Goal: Task Accomplishment & Management: Manage account settings

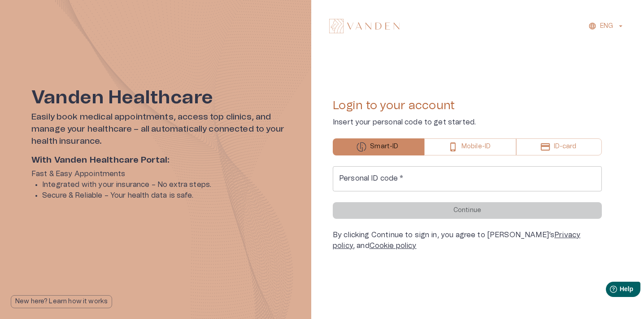
click at [394, 181] on div "Personal ID code   * Personal ID code   *" at bounding box center [467, 178] width 269 height 25
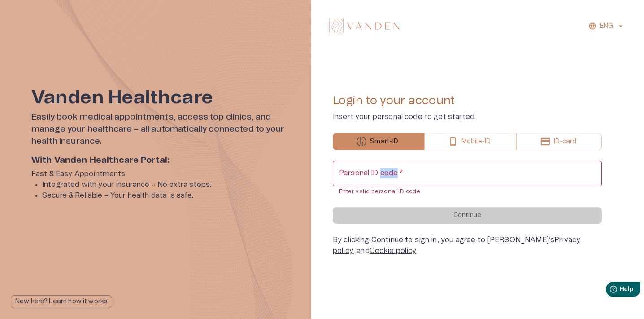
click at [383, 180] on input "Personal ID code   *" at bounding box center [467, 173] width 269 height 25
type input "**********"
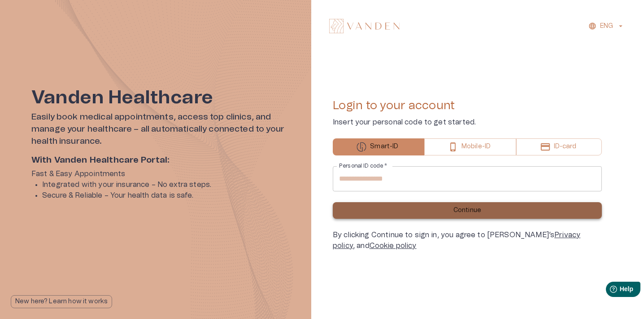
click at [395, 204] on button "Continue" at bounding box center [467, 210] width 269 height 17
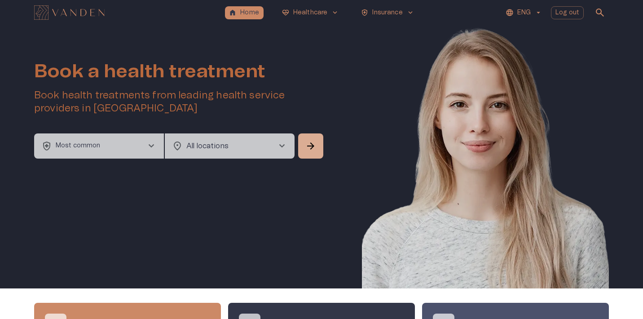
click at [146, 151] on button "health_and_safety Most common chevron_right" at bounding box center [99, 145] width 130 height 25
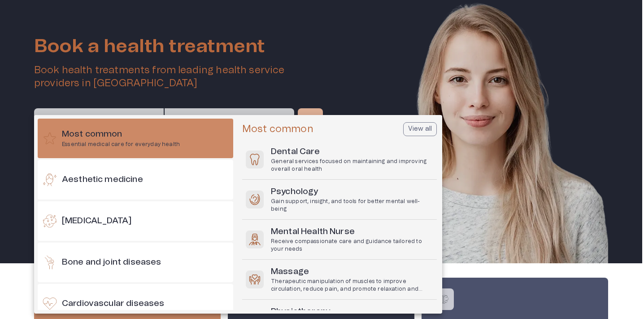
click at [305, 82] on div at bounding box center [322, 159] width 644 height 319
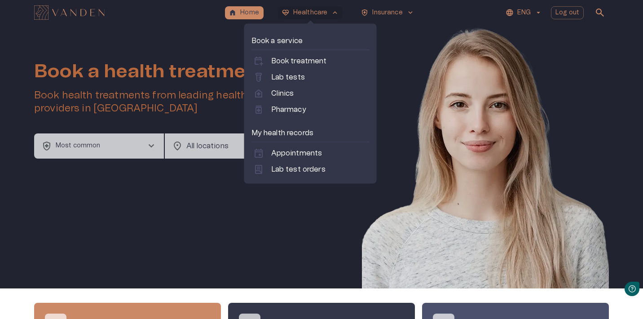
scroll to position [0, 0]
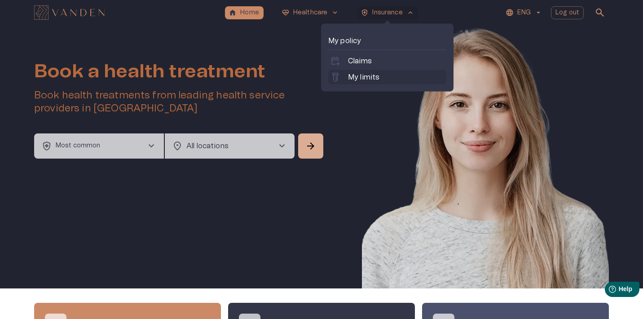
click at [353, 78] on p "My limits" at bounding box center [363, 77] width 31 height 11
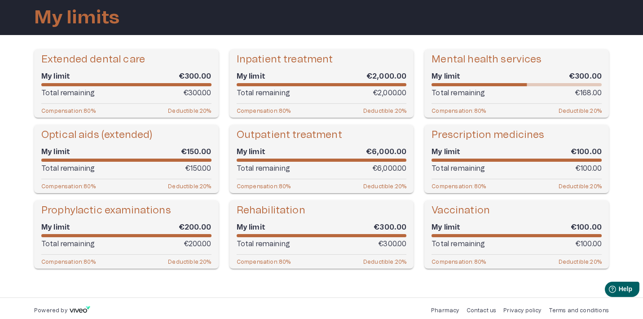
scroll to position [44, 0]
